Goal: Browse casually

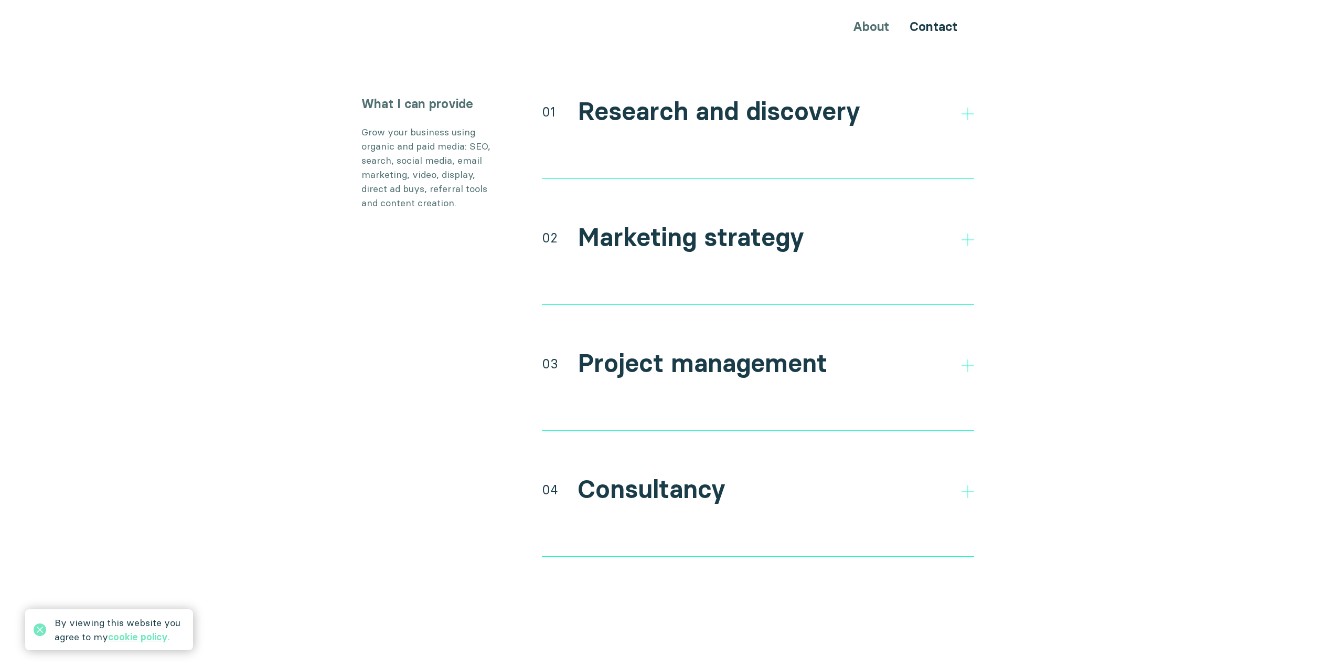
scroll to position [1941, 0]
click at [967, 232] on polygon at bounding box center [967, 238] width 13 height 13
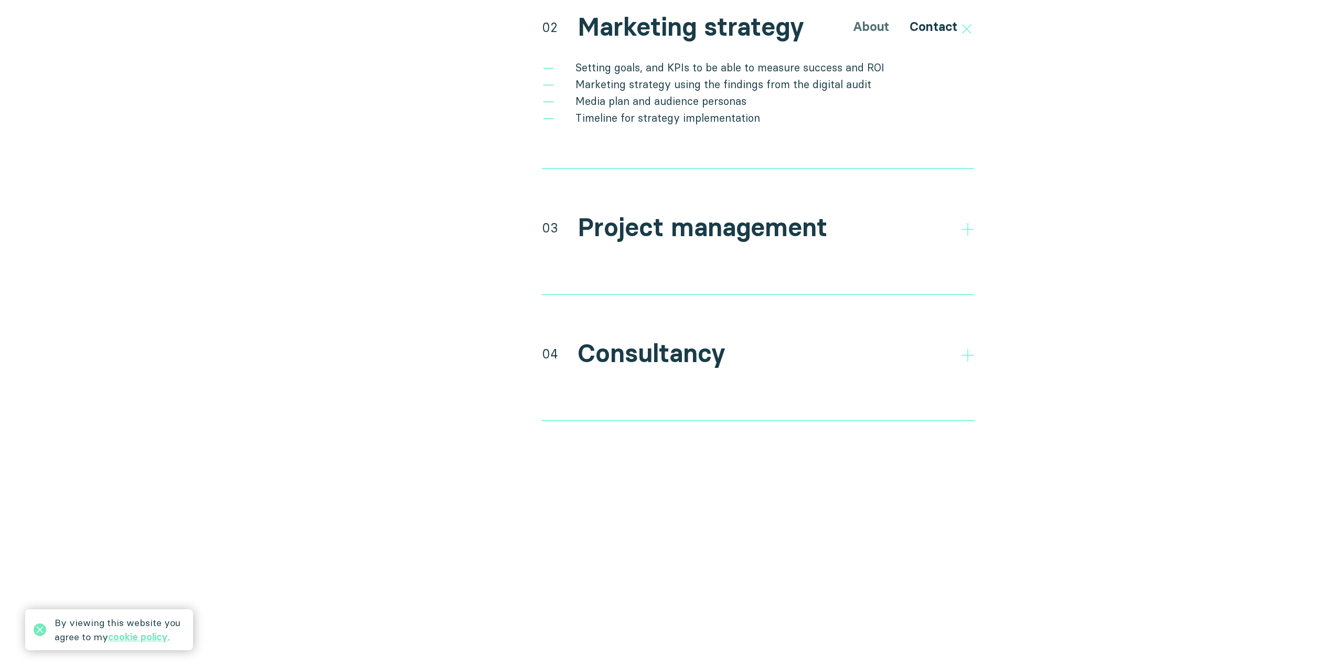
scroll to position [2150, 0]
click at [966, 222] on icon at bounding box center [967, 228] width 13 height 13
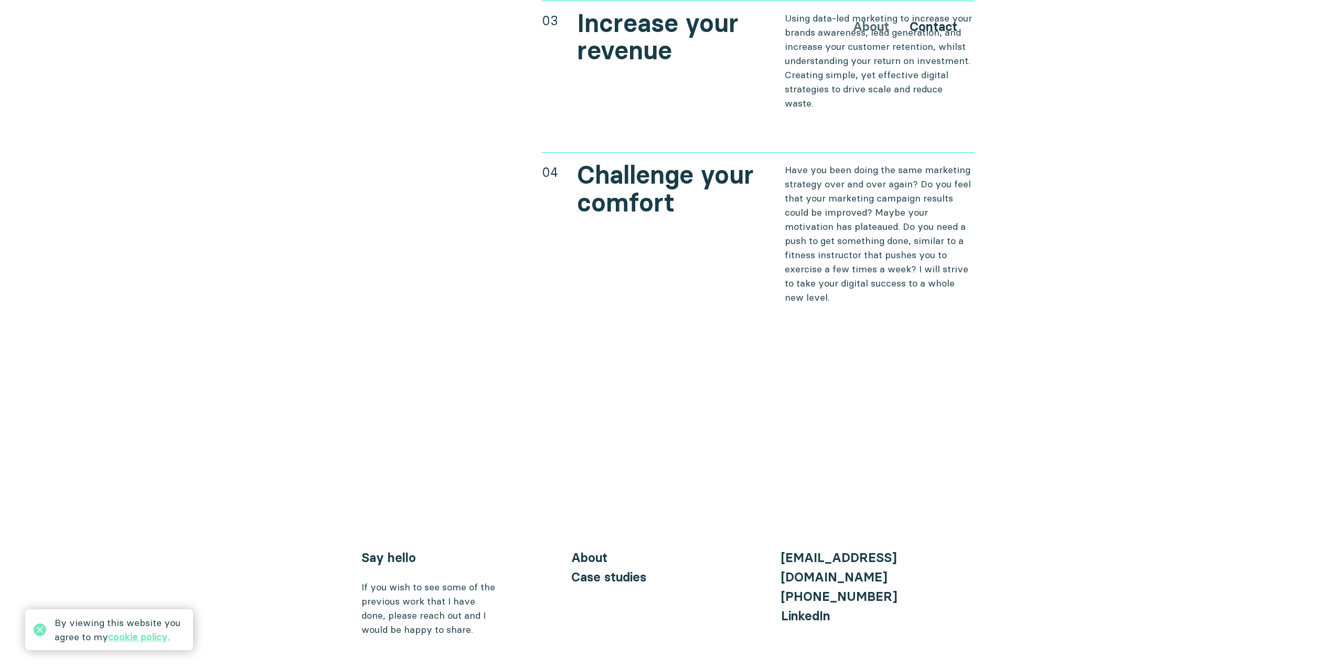
scroll to position [4573, 0]
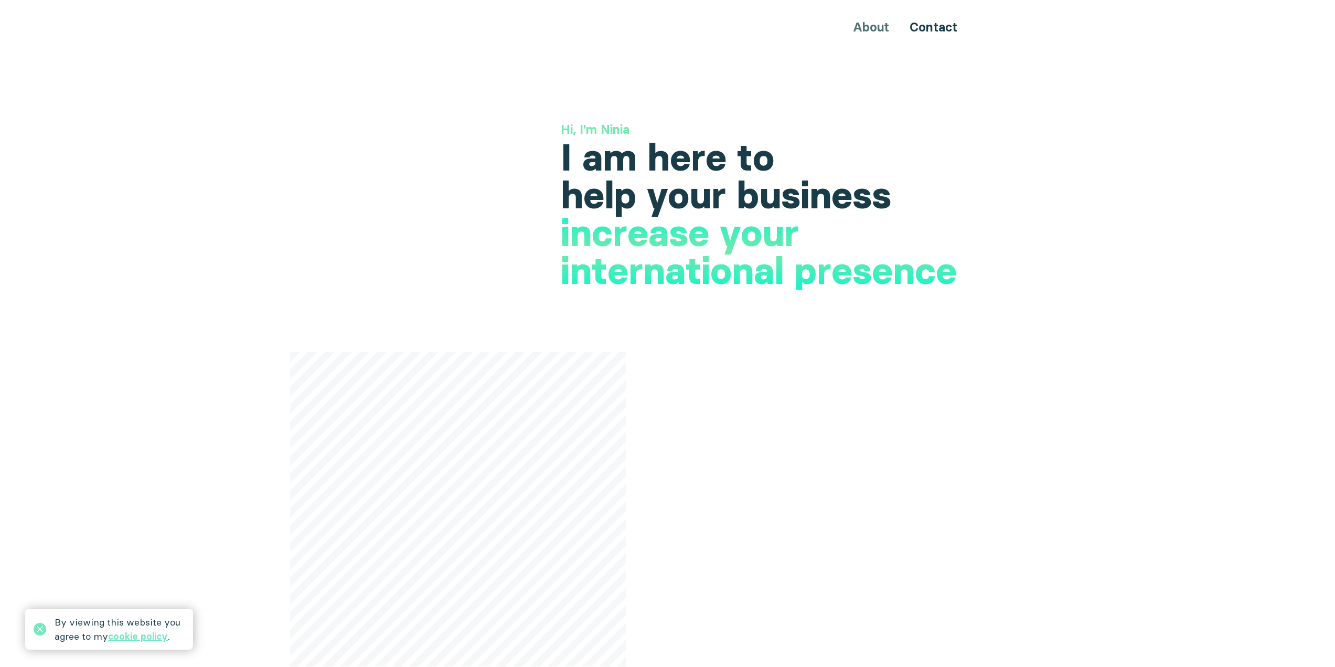
scroll to position [4424, 0]
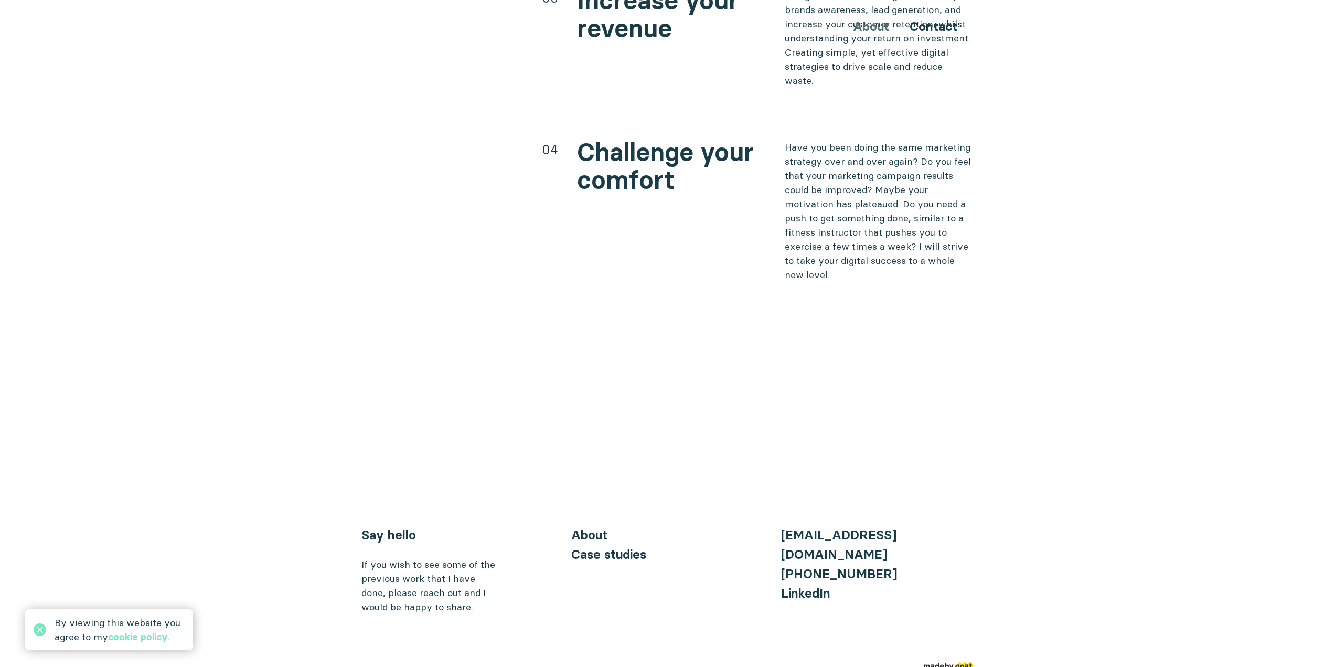
click at [620, 547] on link "Case studies" at bounding box center [608, 554] width 75 height 15
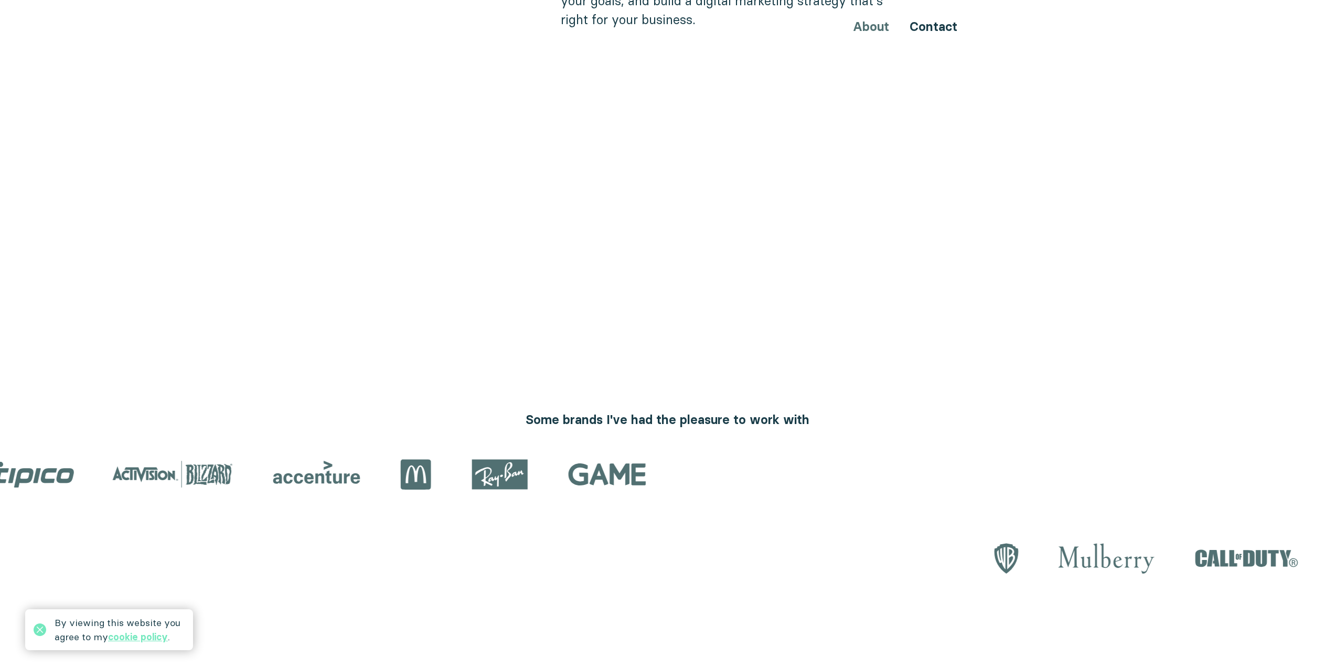
scroll to position [0, 0]
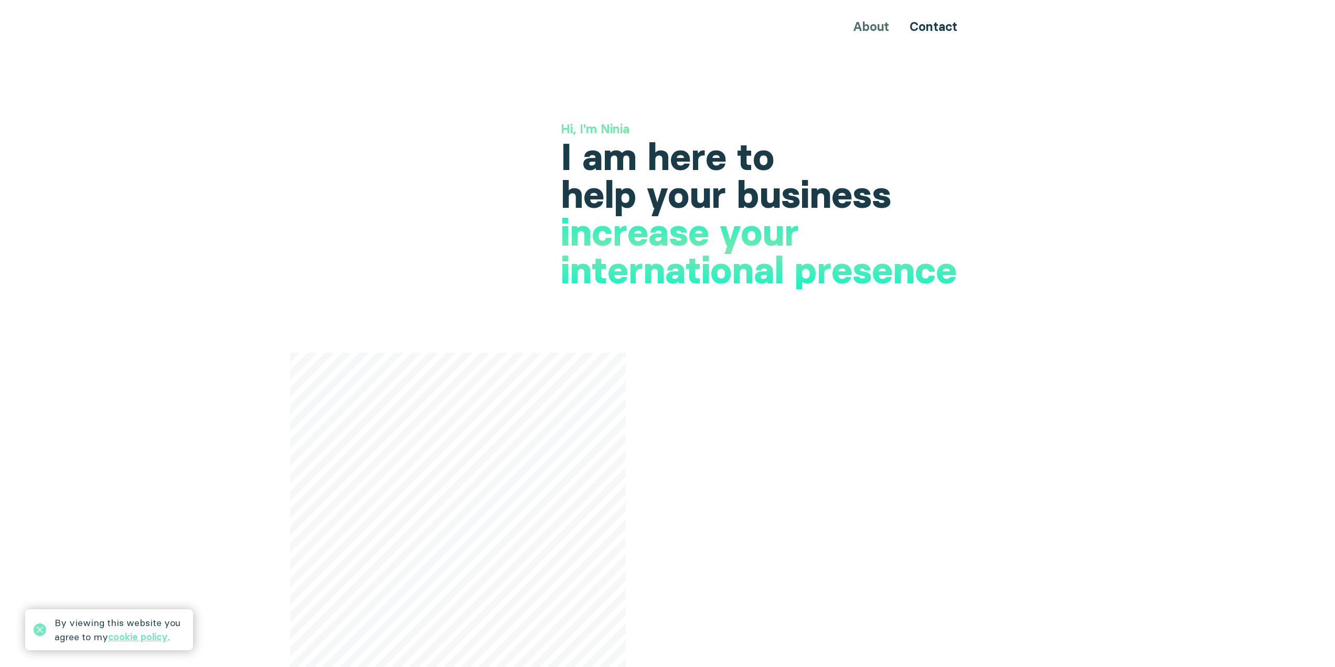
drag, startPoint x: 393, startPoint y: 286, endPoint x: 421, endPoint y: 98, distance: 190.3
